Goal: Check status: Check status

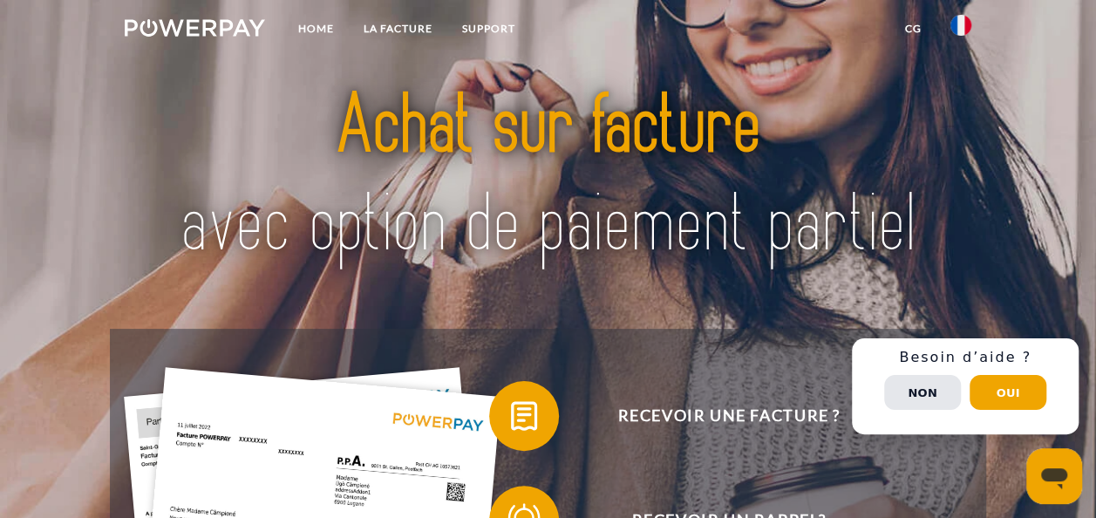
click at [888, 180] on img at bounding box center [548, 175] width 764 height 249
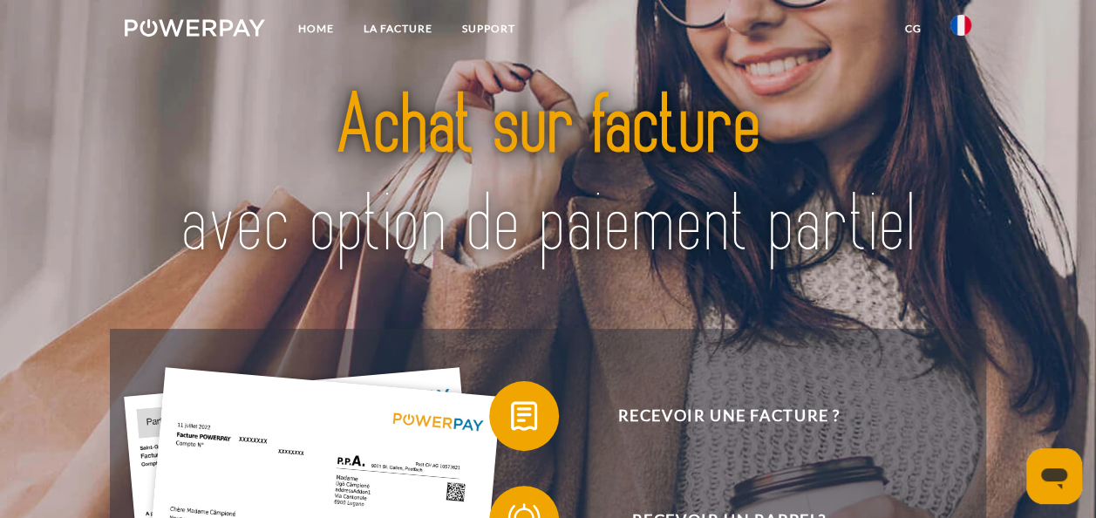
click at [205, 32] on img at bounding box center [195, 27] width 140 height 17
click at [777, 44] on nav "Home LA FACTURE Support CG" at bounding box center [548, 31] width 1096 height 62
click at [405, 33] on link "LA FACTURE" at bounding box center [398, 28] width 99 height 31
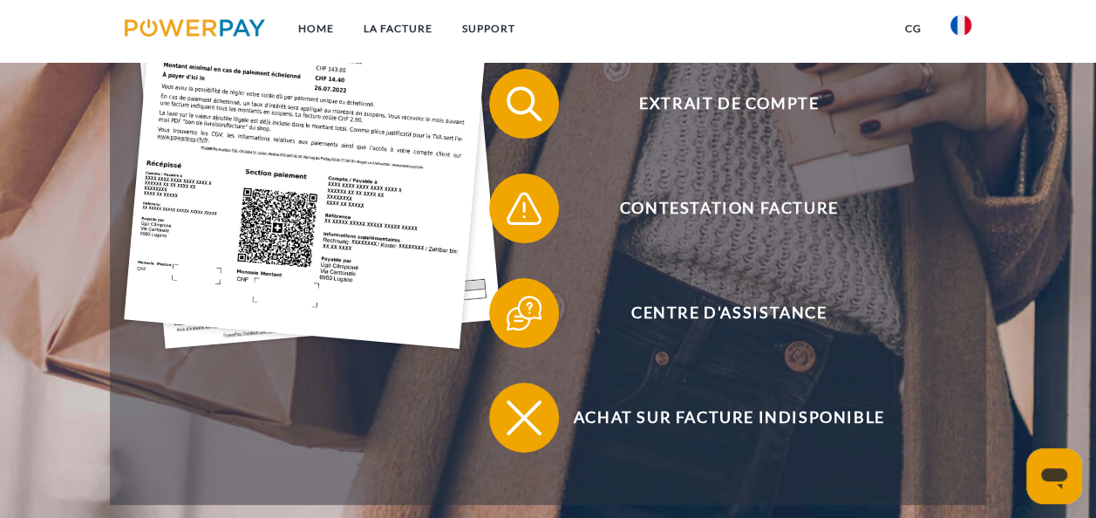
scroll to position [202, 0]
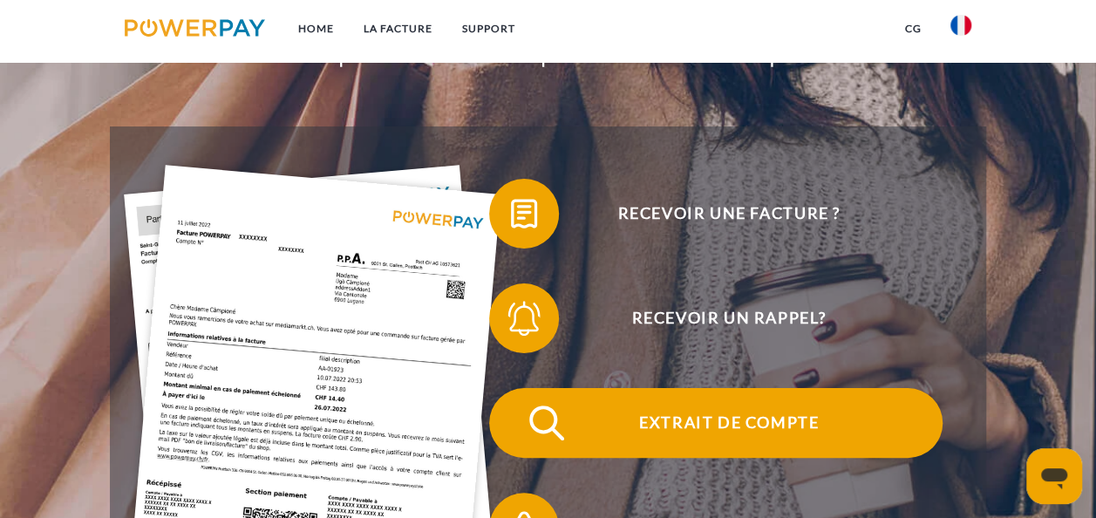
click at [770, 415] on span "Extrait de compte" at bounding box center [728, 423] width 427 height 70
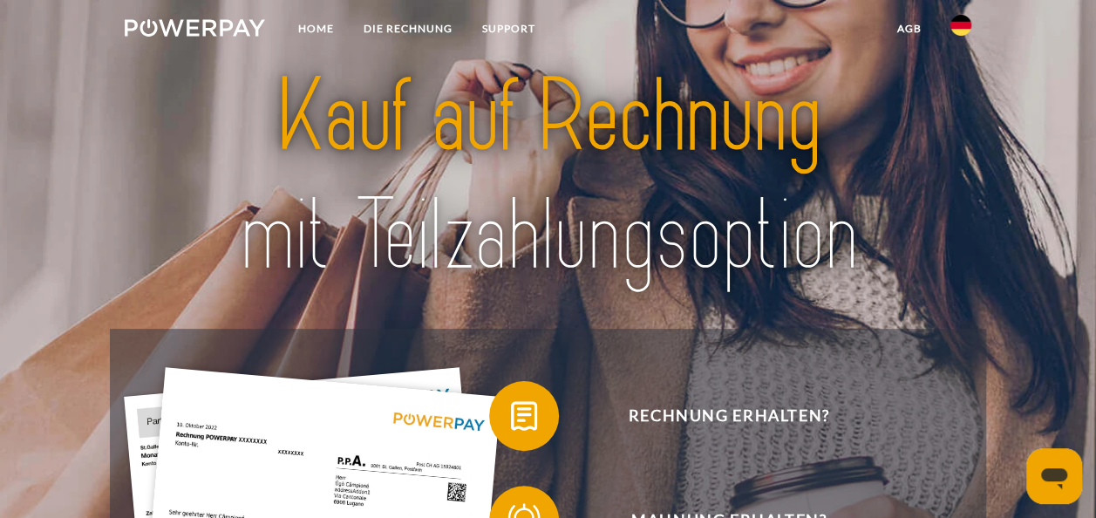
click at [960, 24] on img at bounding box center [961, 25] width 21 height 21
click at [957, 75] on img at bounding box center [961, 82] width 21 height 21
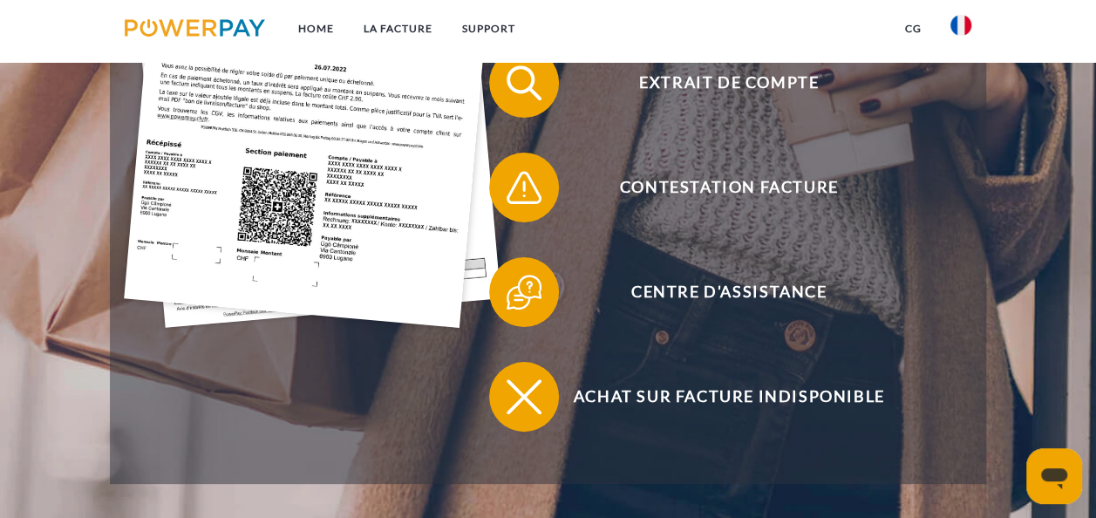
scroll to position [537, 0]
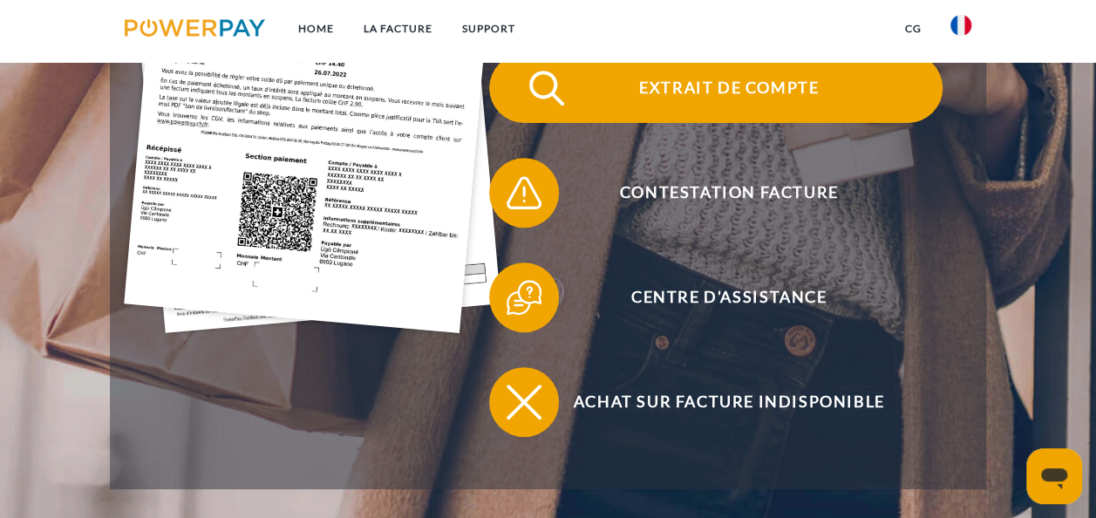
click at [711, 96] on span "Extrait de compte" at bounding box center [728, 88] width 427 height 70
click at [728, 93] on span "Extrait de compte" at bounding box center [728, 88] width 427 height 70
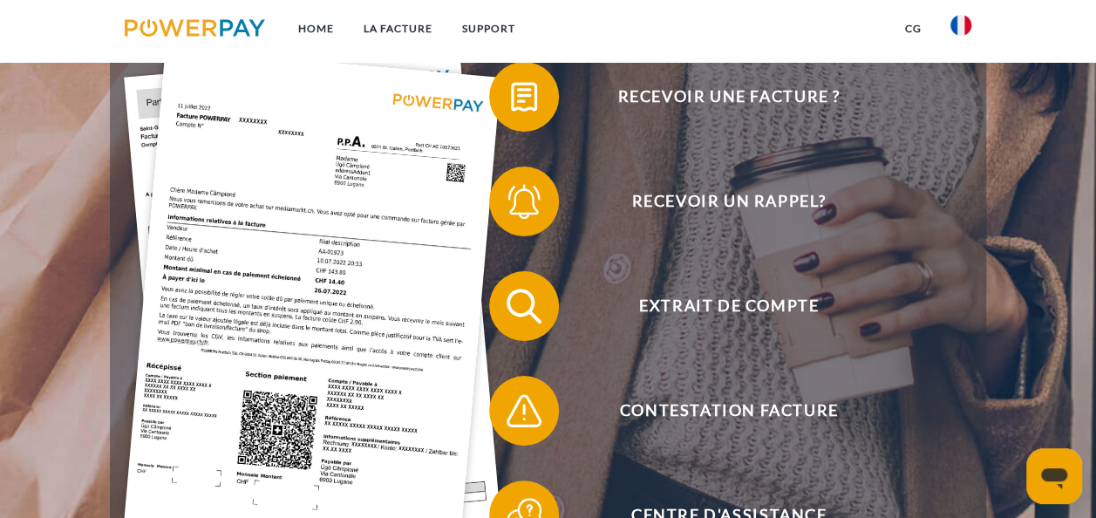
scroll to position [328, 0]
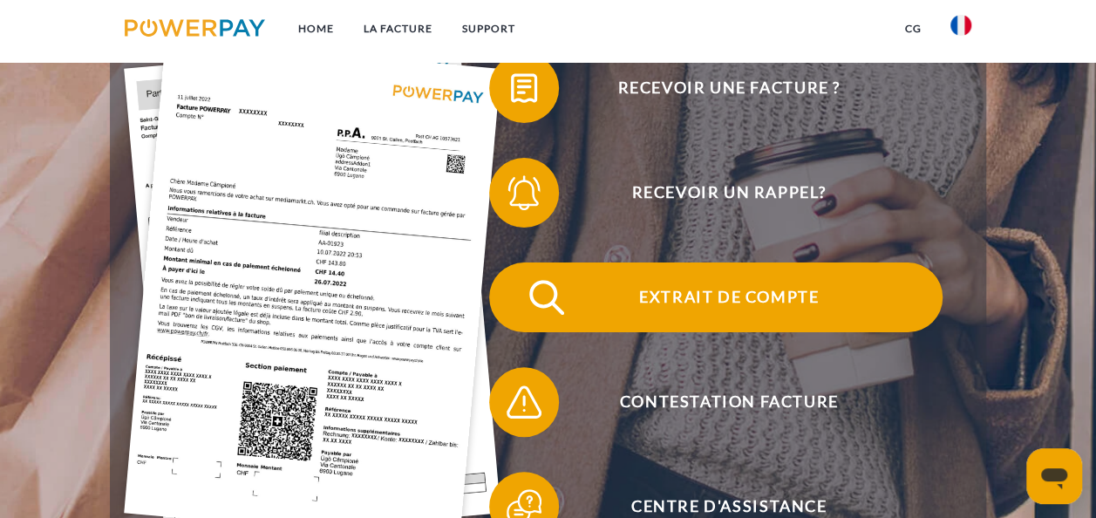
click at [738, 312] on span "Extrait de compte" at bounding box center [728, 298] width 427 height 70
